Goal: Task Accomplishment & Management: Use online tool/utility

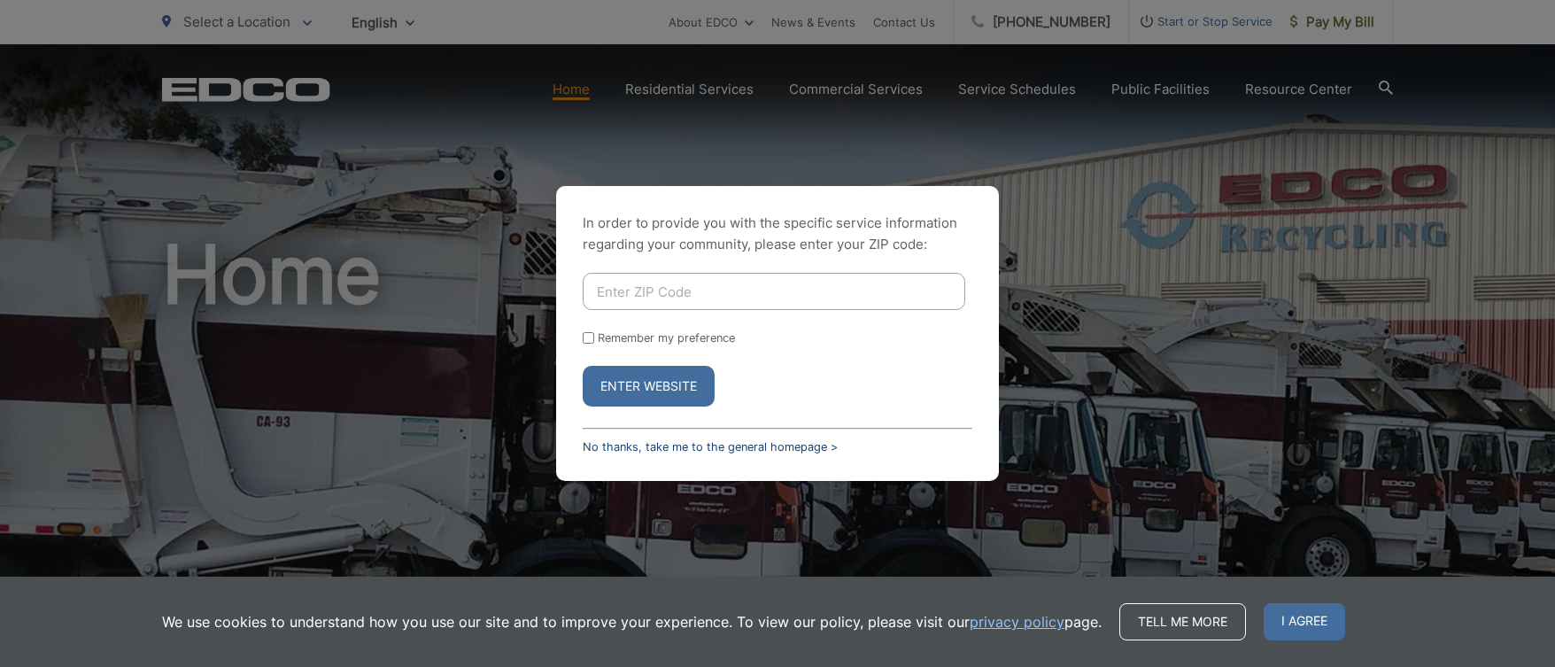
click at [781, 451] on link "No thanks, take me to the general homepage >" at bounding box center [710, 446] width 255 height 13
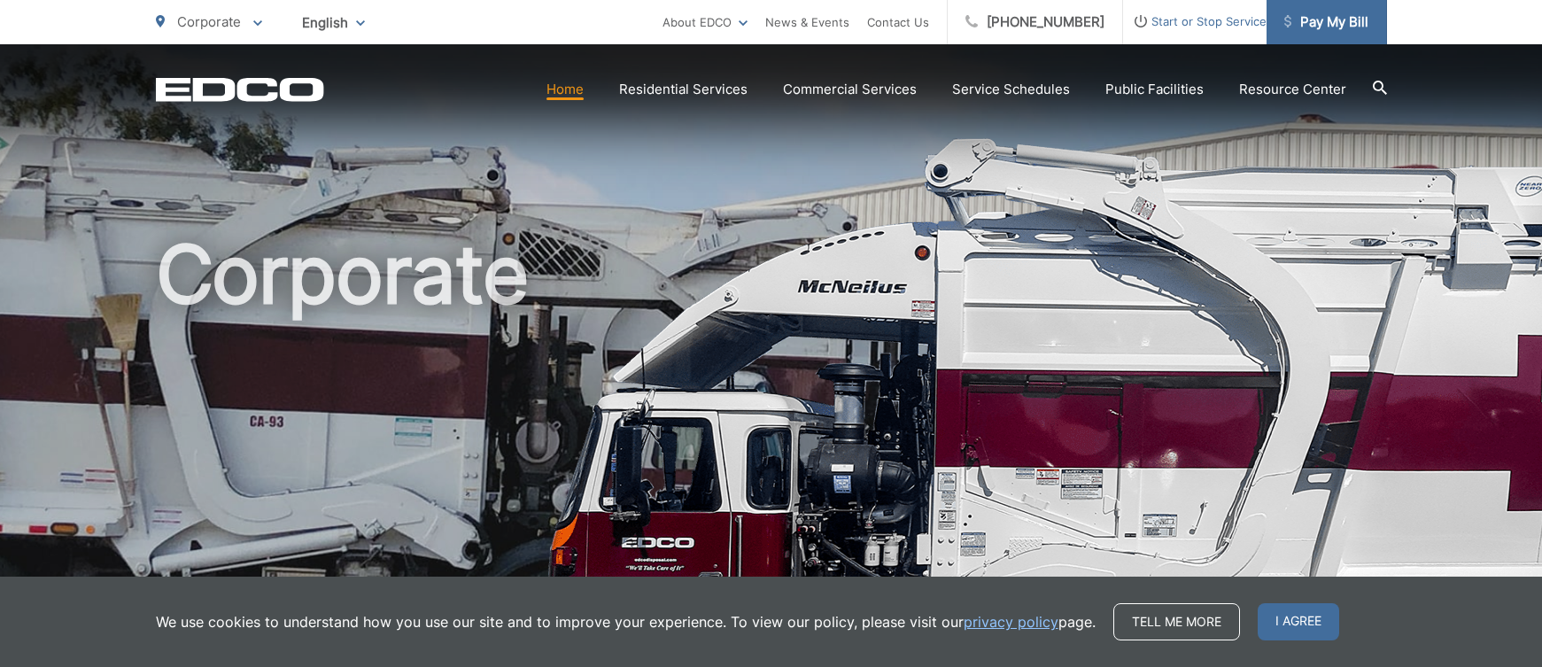
click at [1328, 20] on span "Pay My Bill" at bounding box center [1326, 22] width 84 height 21
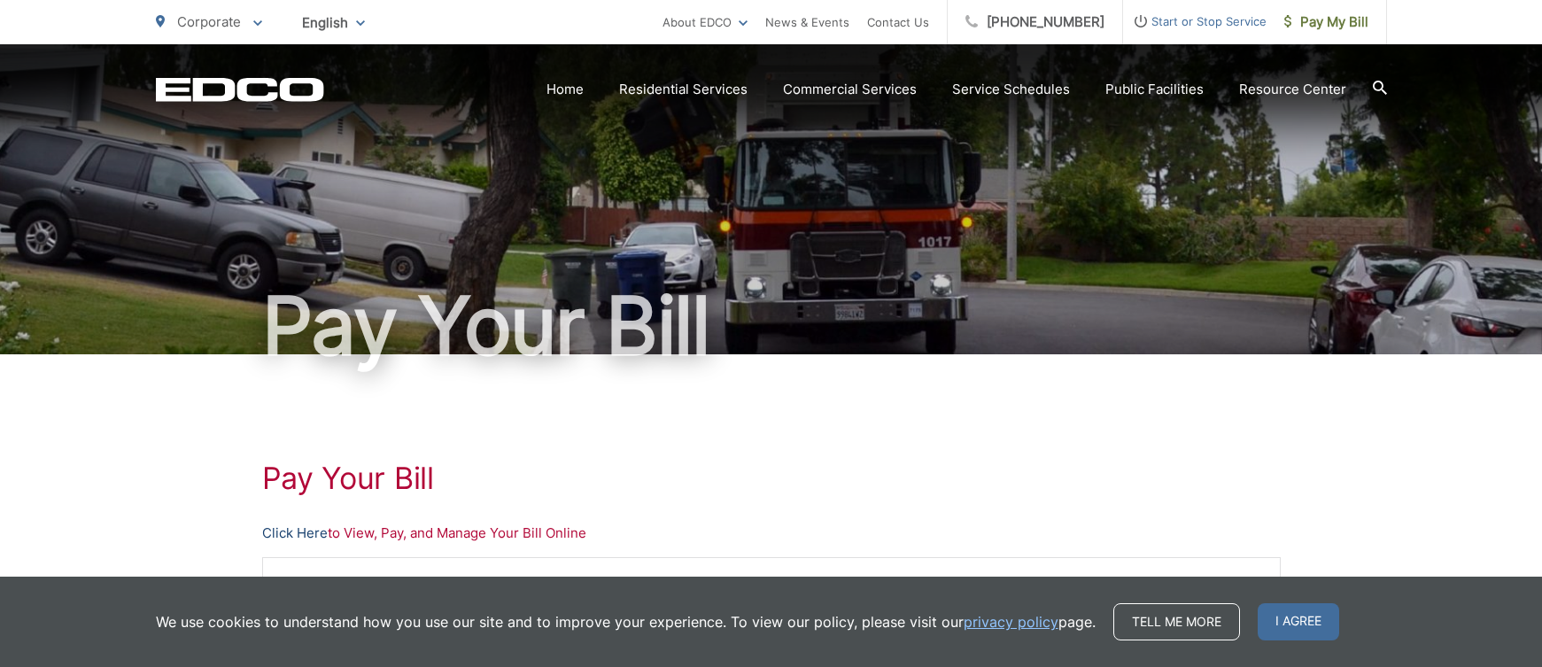
click at [278, 533] on link "Click Here" at bounding box center [295, 533] width 66 height 21
